Goal: Information Seeking & Learning: Learn about a topic

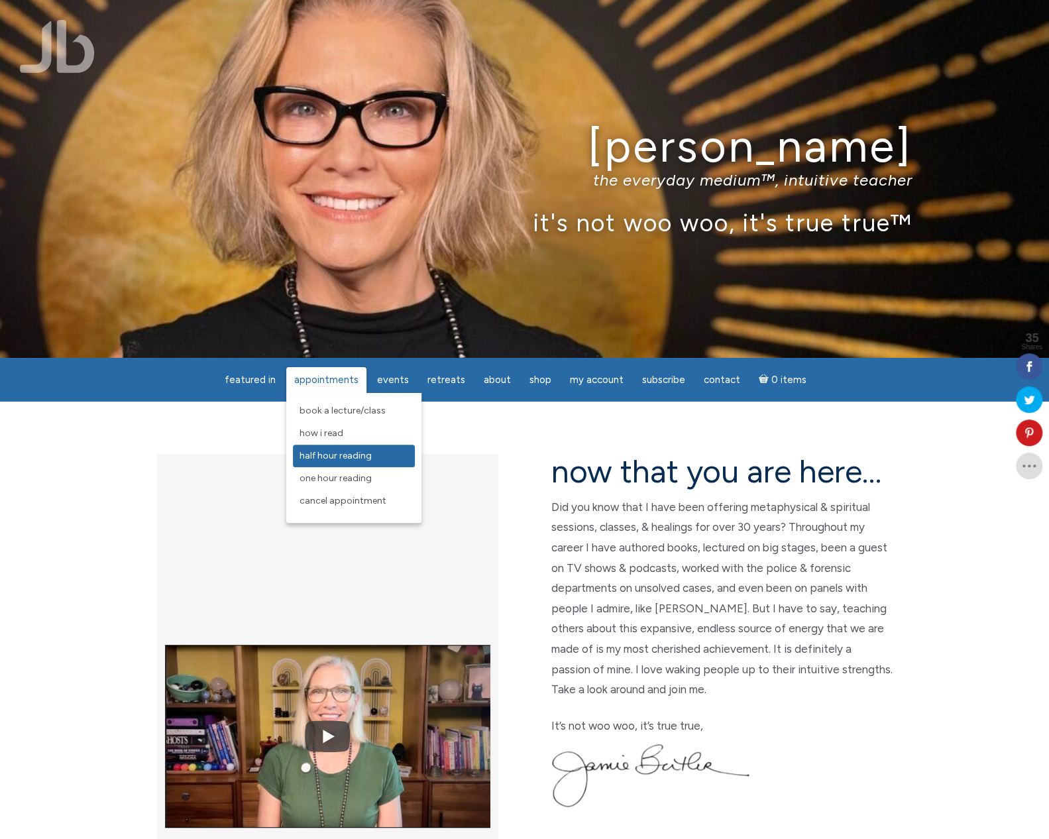
click at [333, 453] on span "Half Hour Reading" at bounding box center [336, 455] width 72 height 11
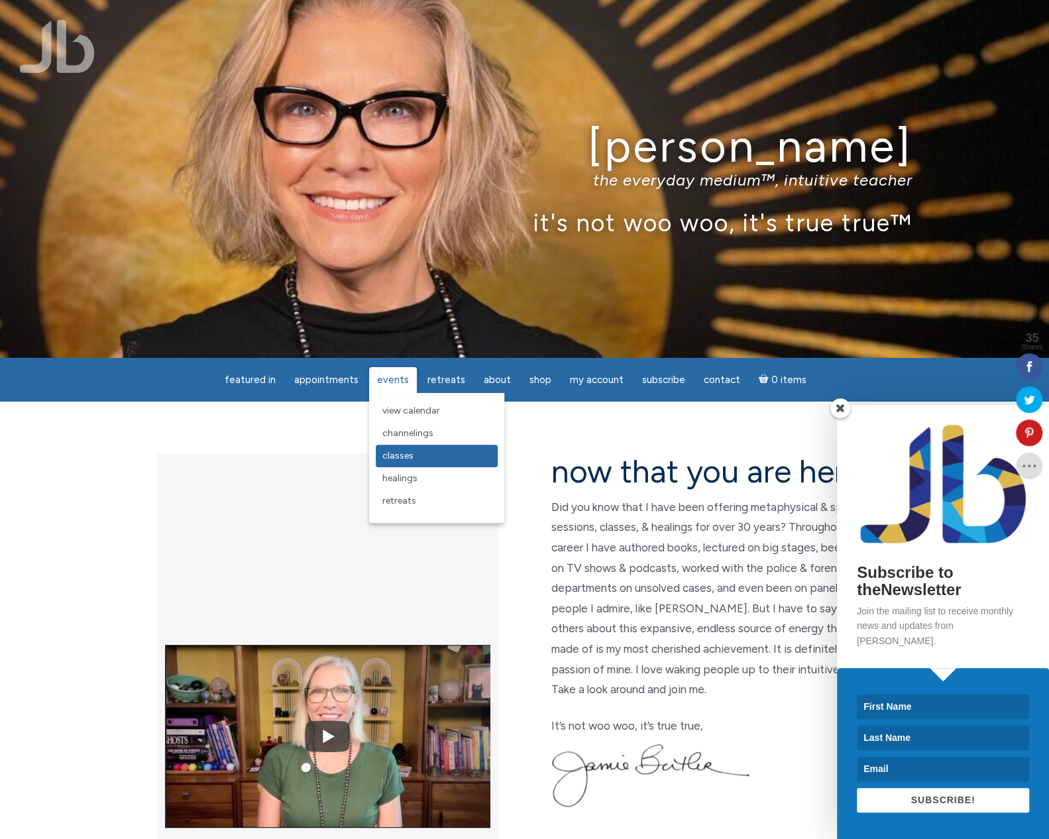
click at [399, 458] on span "Classes" at bounding box center [397, 455] width 31 height 11
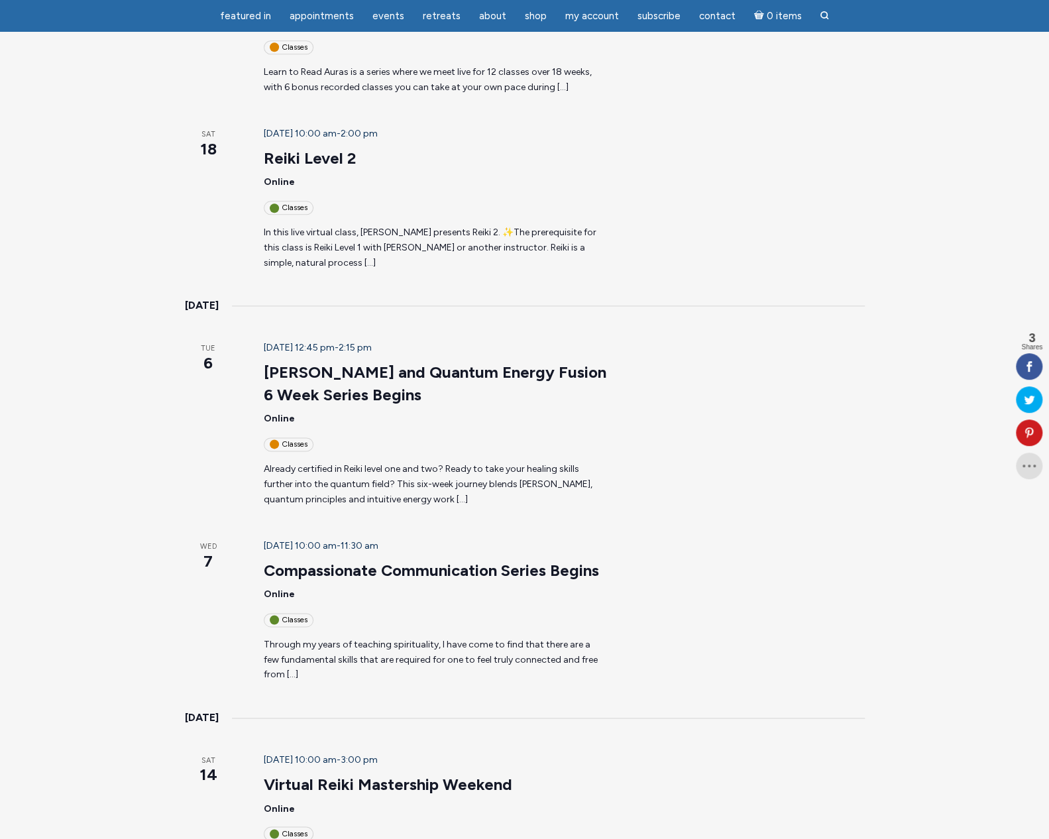
scroll to position [789, 0]
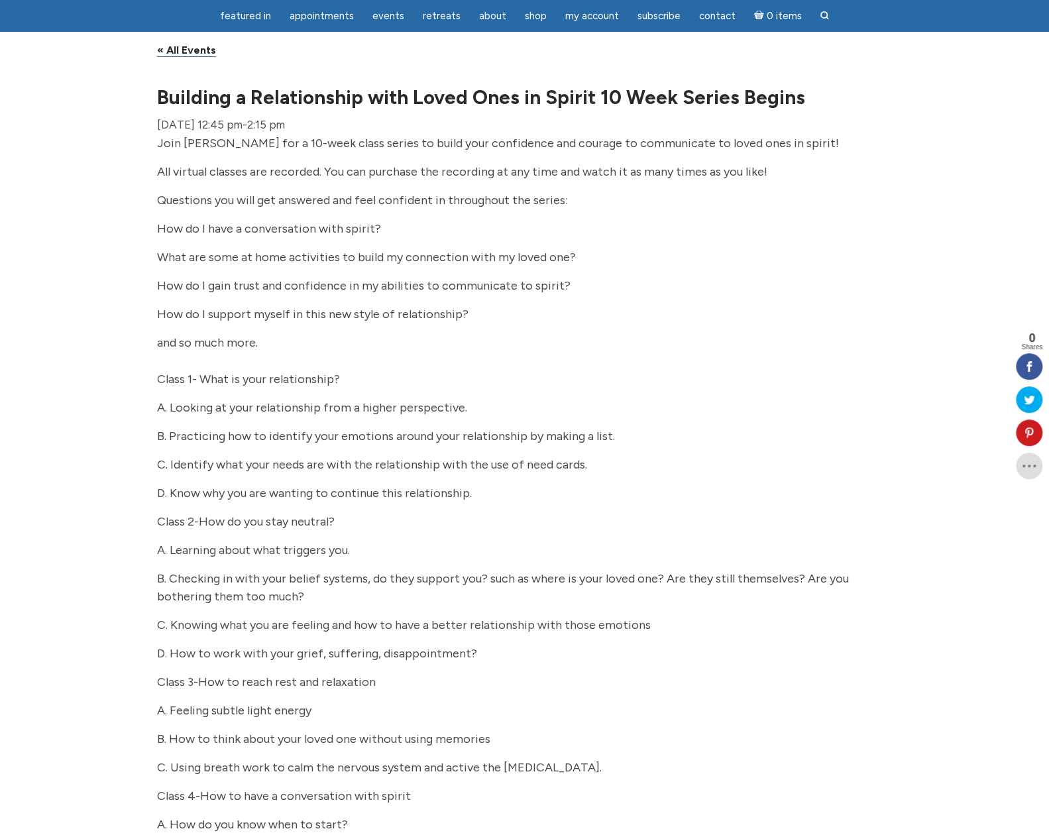
scroll to position [27, 0]
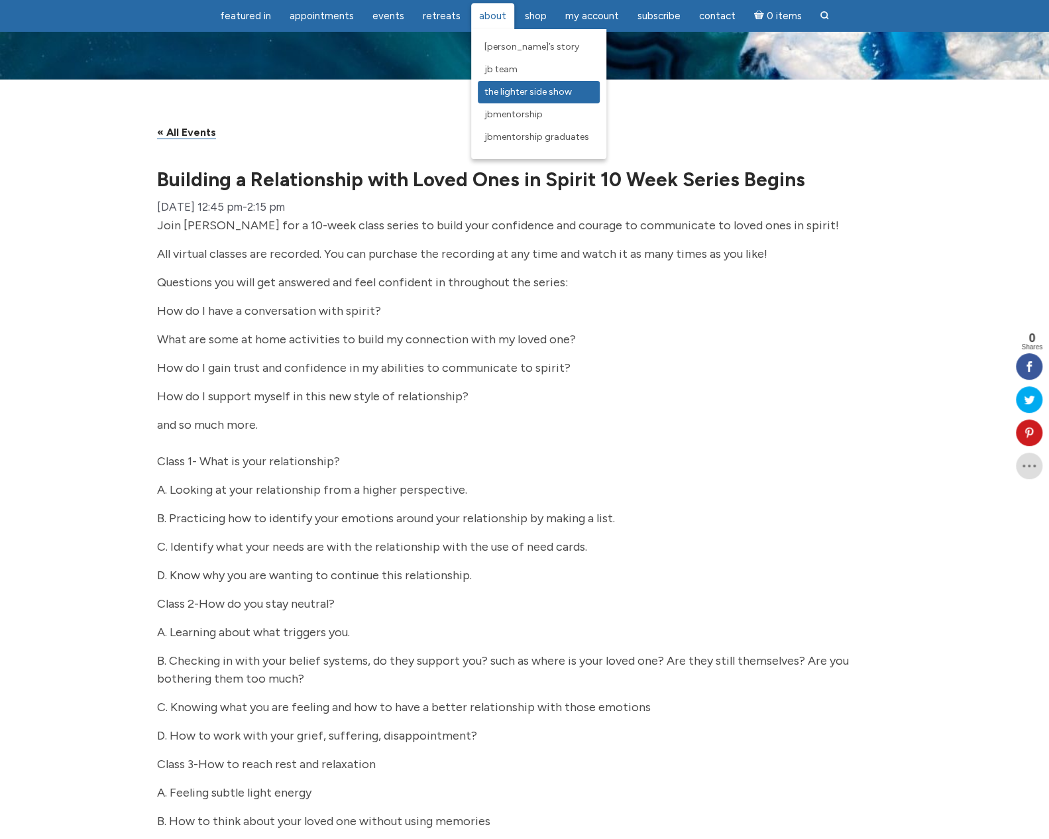
click at [515, 91] on span "The Lighter Side Show" at bounding box center [527, 91] width 87 height 11
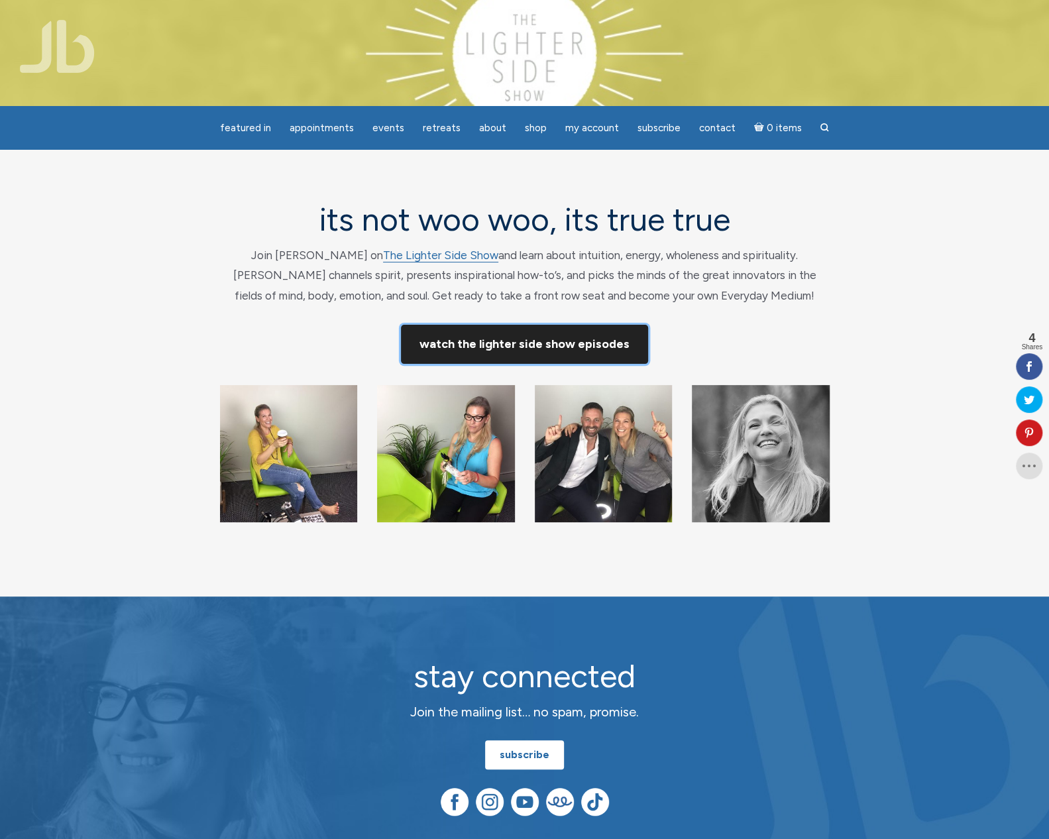
click at [467, 343] on link "Watch The Lighter Side Show Episodes" at bounding box center [524, 344] width 247 height 39
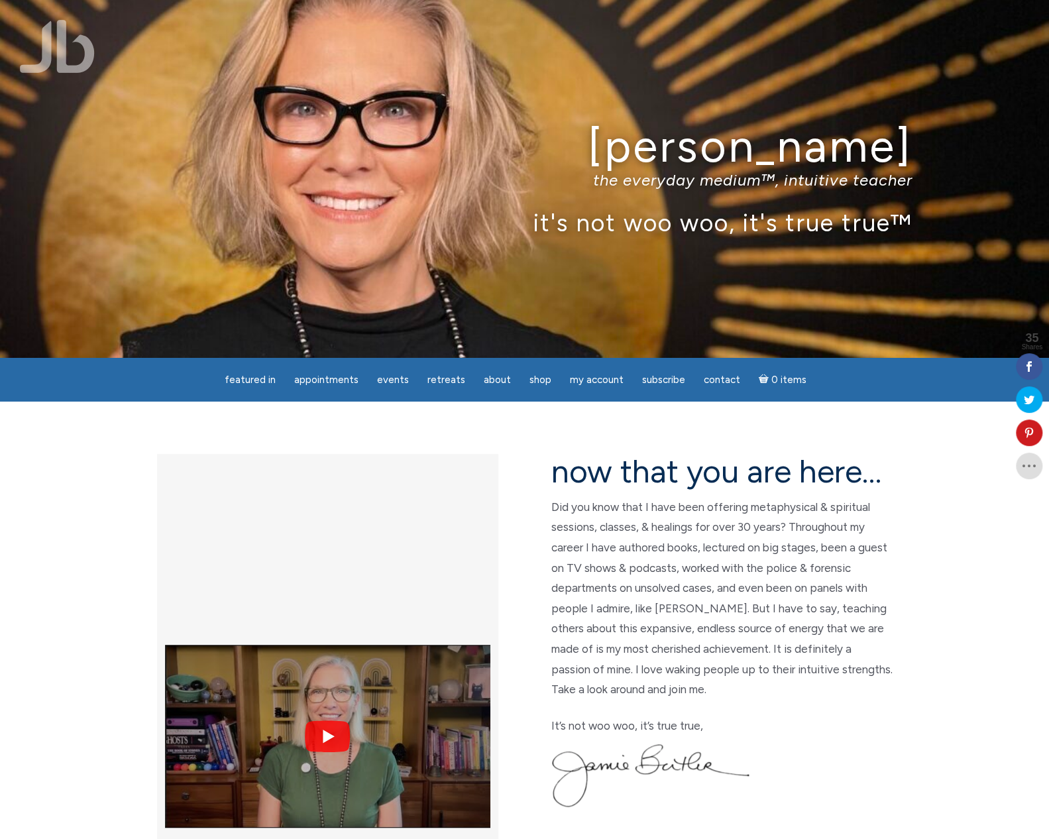
click at [329, 614] on img at bounding box center [327, 736] width 325 height 244
